Goal: Task Accomplishment & Management: Complete application form

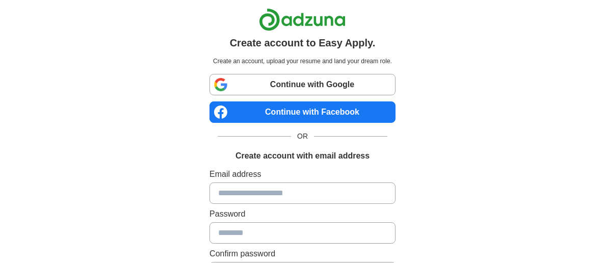
click at [321, 118] on link "Continue with Facebook" at bounding box center [302, 111] width 186 height 21
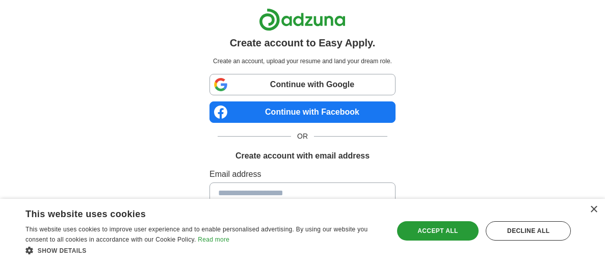
click at [431, 182] on div "Create account to Easy Apply. Create an account, upload your resume and land yo…" at bounding box center [303, 204] width 506 height 409
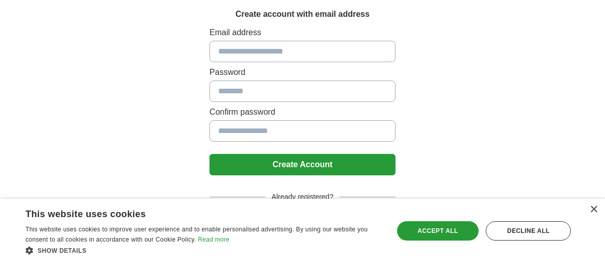
scroll to position [145, 0]
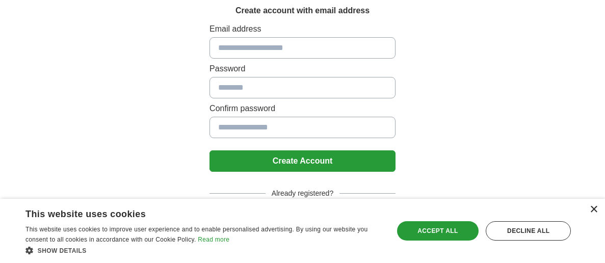
click at [591, 211] on div "×" at bounding box center [594, 210] width 8 height 8
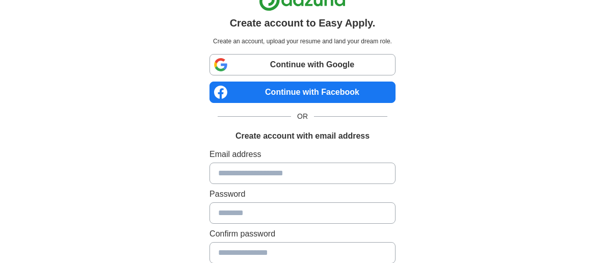
scroll to position [0, 0]
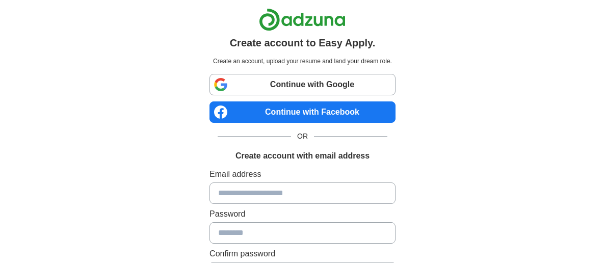
click at [341, 110] on link "Continue with Facebook" at bounding box center [302, 111] width 186 height 21
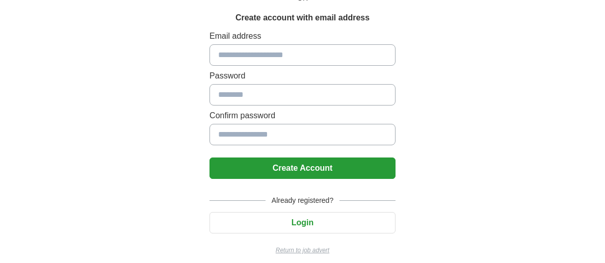
scroll to position [145, 0]
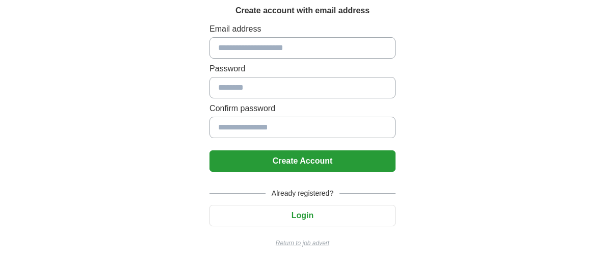
click at [330, 208] on button "Login" at bounding box center [302, 215] width 186 height 21
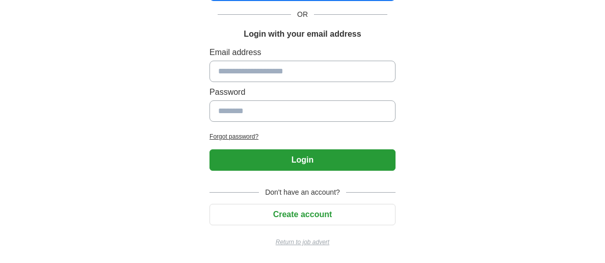
scroll to position [121, 0]
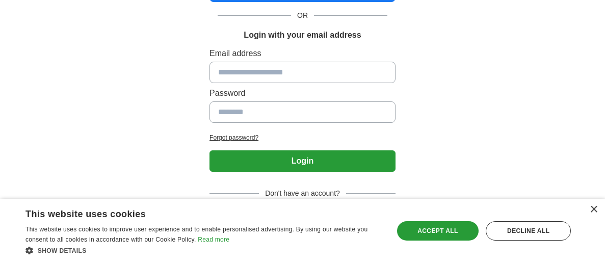
click at [282, 75] on input at bounding box center [302, 72] width 186 height 21
type input "**********"
click at [283, 106] on input at bounding box center [302, 111] width 186 height 21
type input "********"
click at [316, 159] on button "Login" at bounding box center [302, 160] width 186 height 21
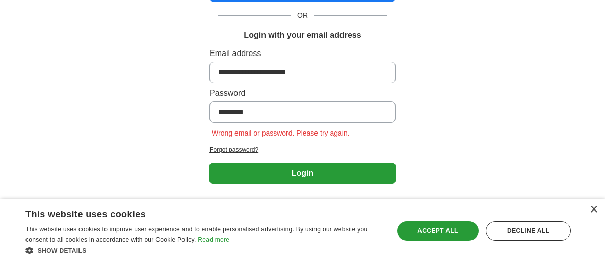
click at [250, 147] on h2 "Forgot password?" at bounding box center [302, 149] width 186 height 9
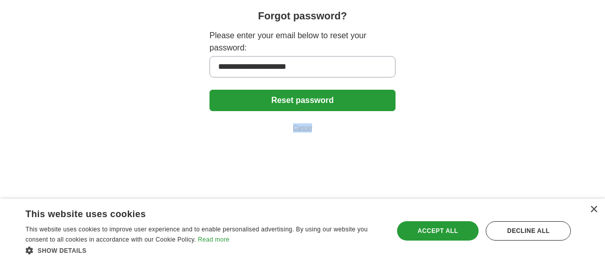
click at [250, 141] on html "**********" at bounding box center [302, 70] width 605 height 141
click at [307, 103] on button "Reset password" at bounding box center [302, 100] width 186 height 21
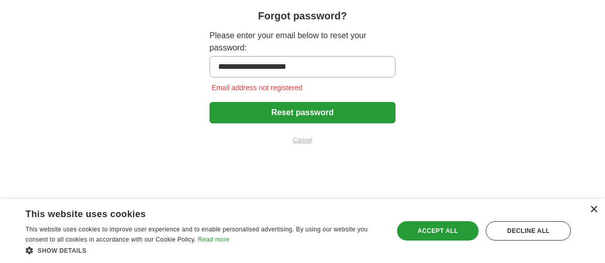
click at [595, 208] on div "×" at bounding box center [594, 210] width 8 height 8
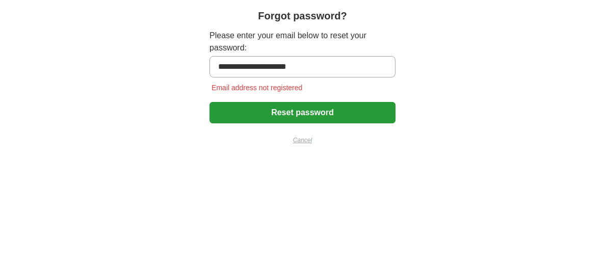
scroll to position [121, 0]
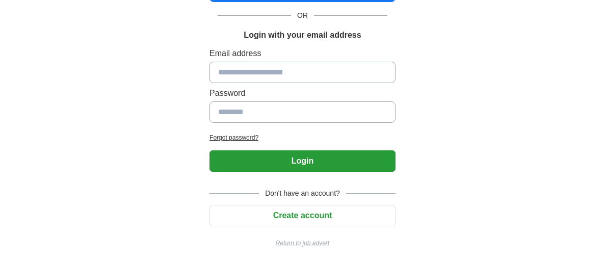
scroll to position [145, 0]
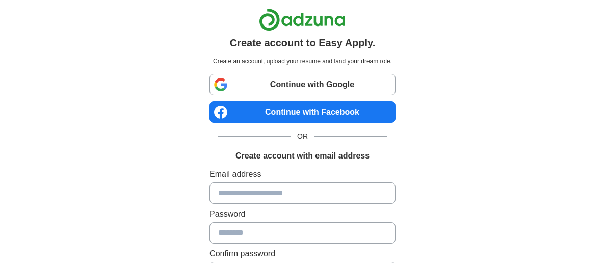
click at [256, 159] on h1 "Create account with email address" at bounding box center [302, 156] width 134 height 12
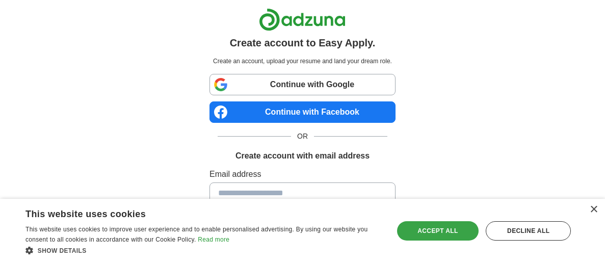
click at [427, 237] on div "Accept all" at bounding box center [438, 230] width 82 height 19
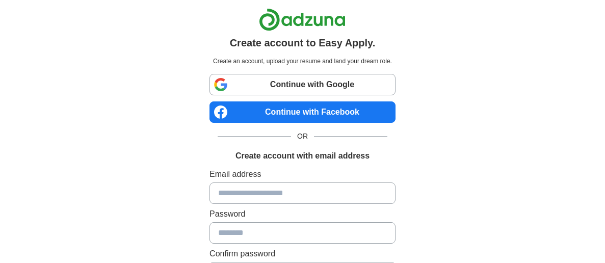
click at [149, 66] on div "Create account to Easy Apply. Create an account, upload your resume and land yo…" at bounding box center [303, 204] width 506 height 409
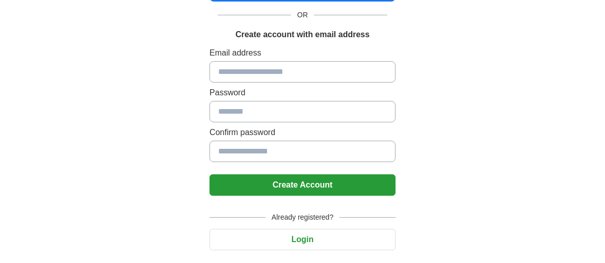
scroll to position [145, 0]
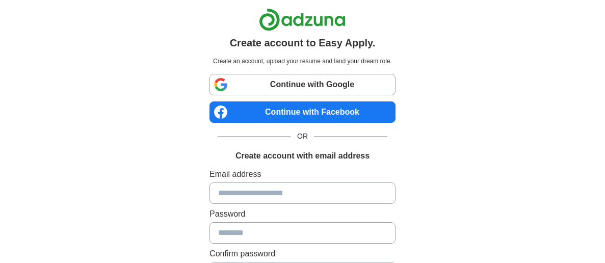
click at [308, 83] on link "Continue with Google" at bounding box center [302, 84] width 186 height 21
